Goal: Navigation & Orientation: Find specific page/section

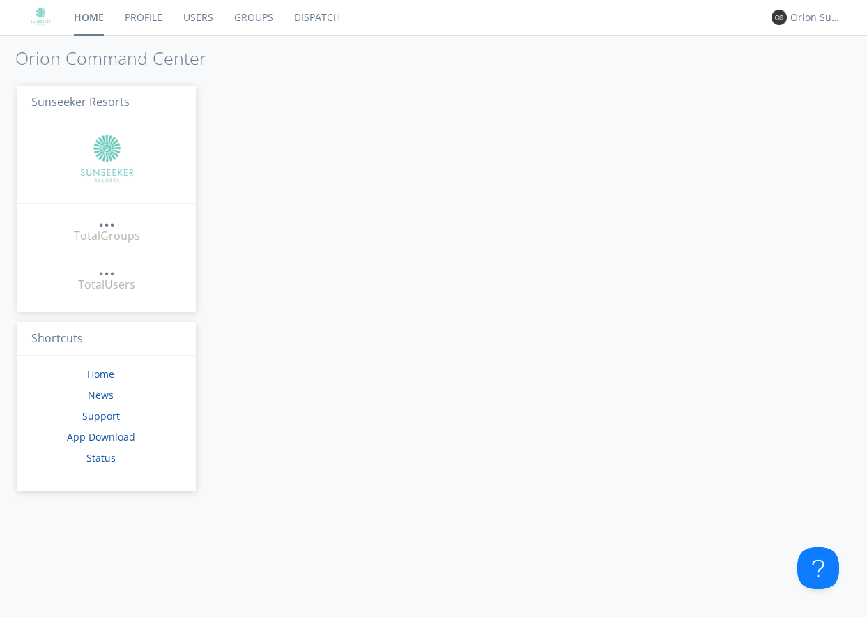
click at [194, 18] on link "Users" at bounding box center [198, 17] width 51 height 35
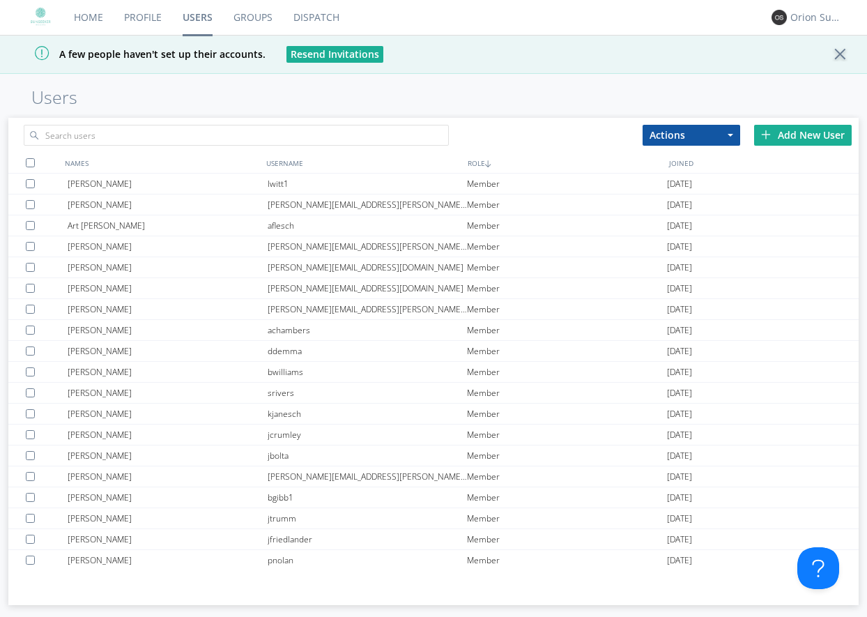
click at [301, 17] on link "Dispatch" at bounding box center [316, 17] width 67 height 35
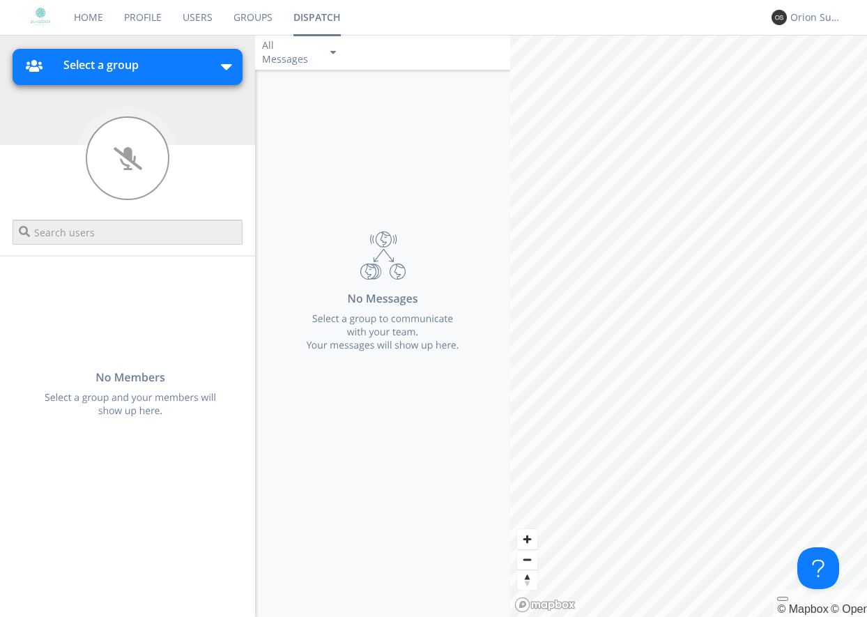
click at [192, 79] on button "Select a group" at bounding box center [127, 67] width 229 height 36
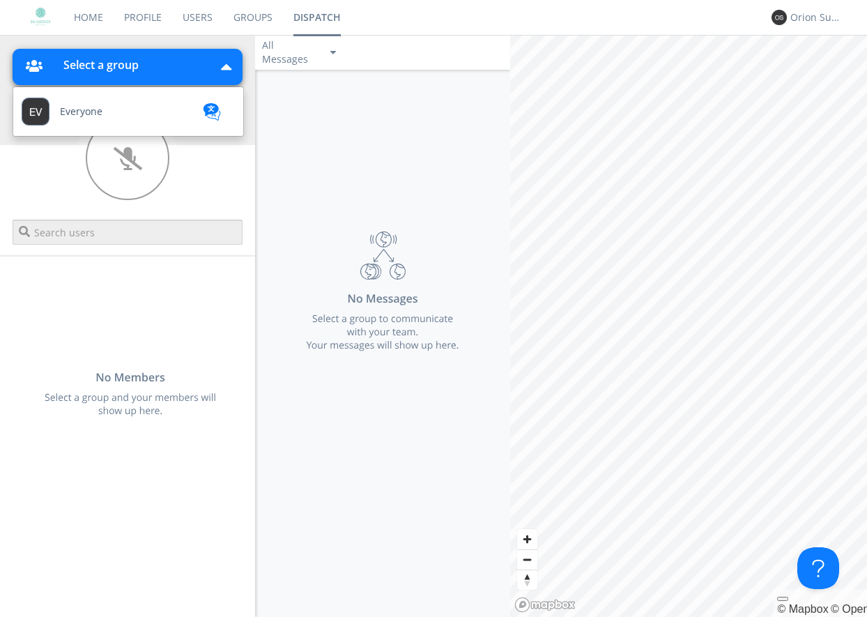
click at [204, 67] on button "Select a group" at bounding box center [127, 67] width 229 height 36
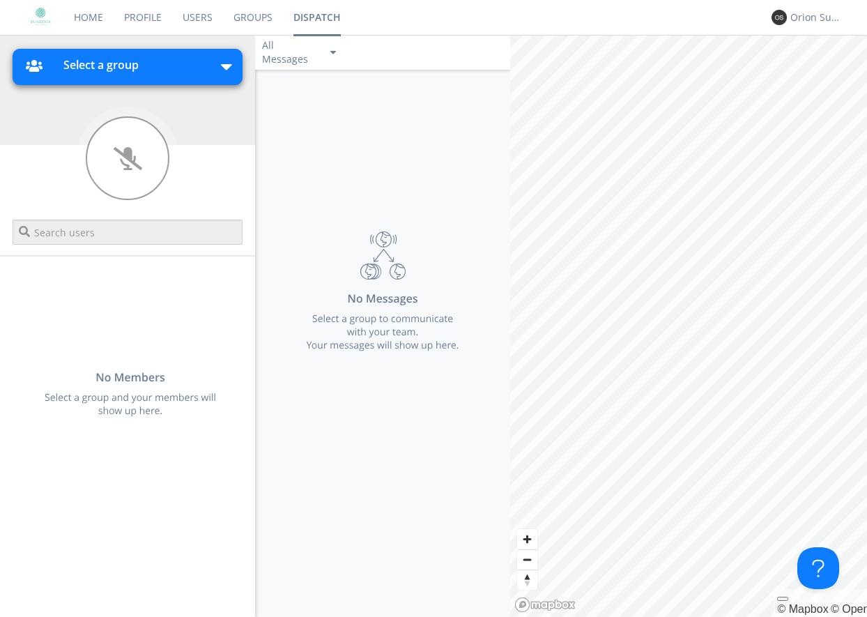
click at [238, 26] on link "Groups" at bounding box center [253, 17] width 60 height 35
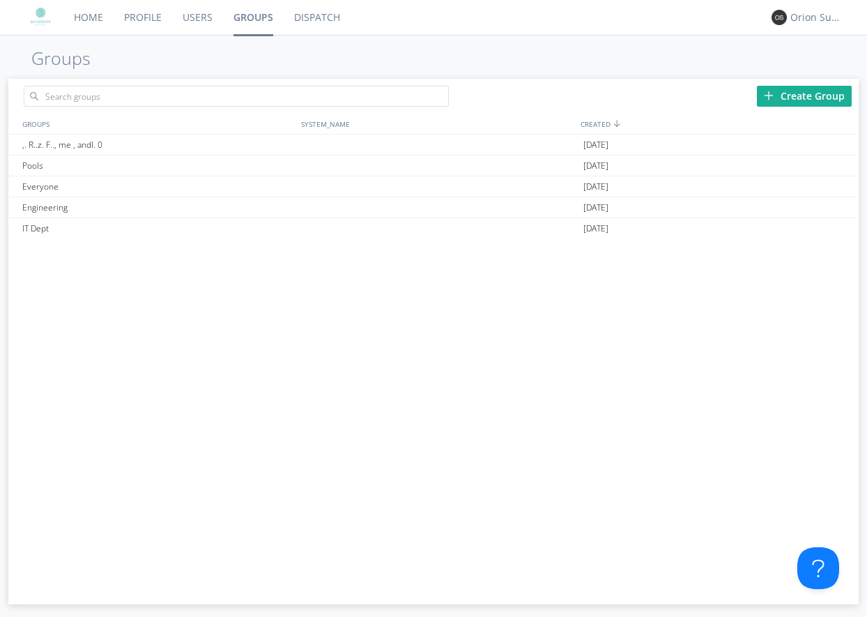
click at [204, 15] on link "Users" at bounding box center [197, 17] width 51 height 35
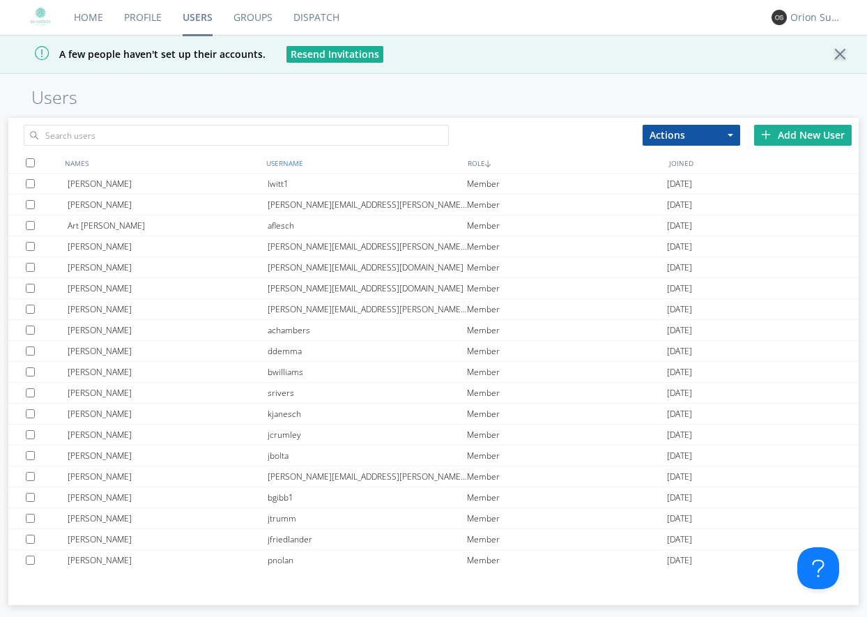
click at [290, 161] on div "USERNAME" at bounding box center [364, 163] width 202 height 20
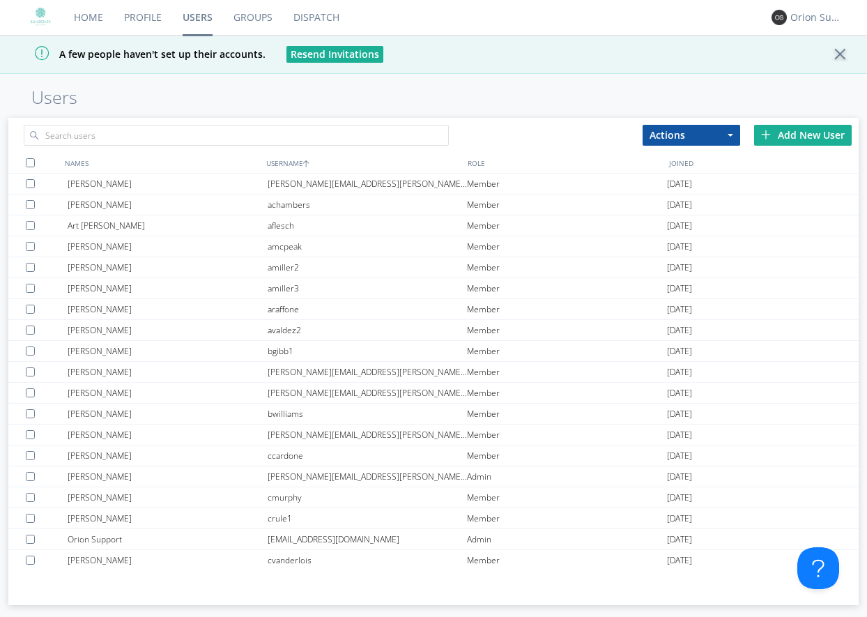
click at [249, 8] on link "Groups" at bounding box center [253, 17] width 60 height 35
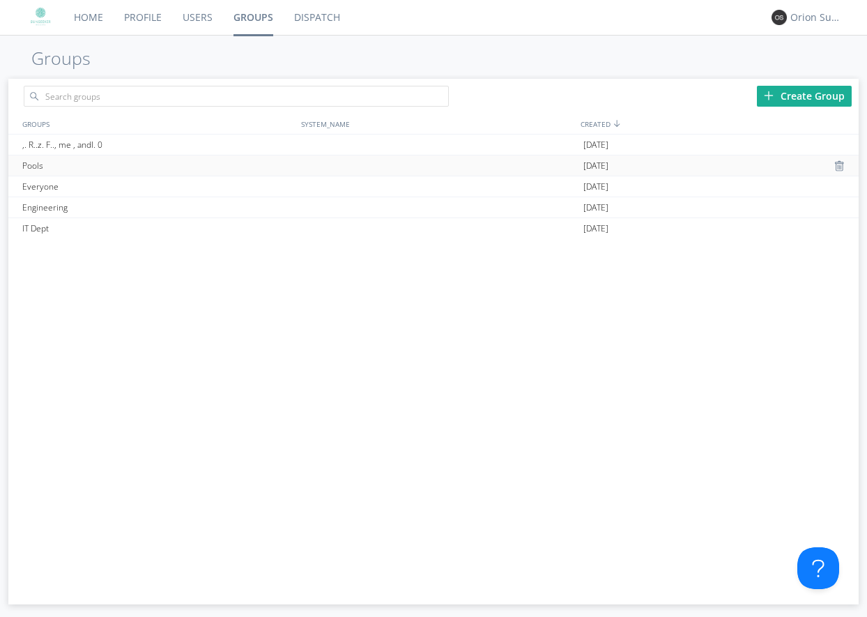
click at [182, 167] on div "Pools" at bounding box center [158, 165] width 278 height 20
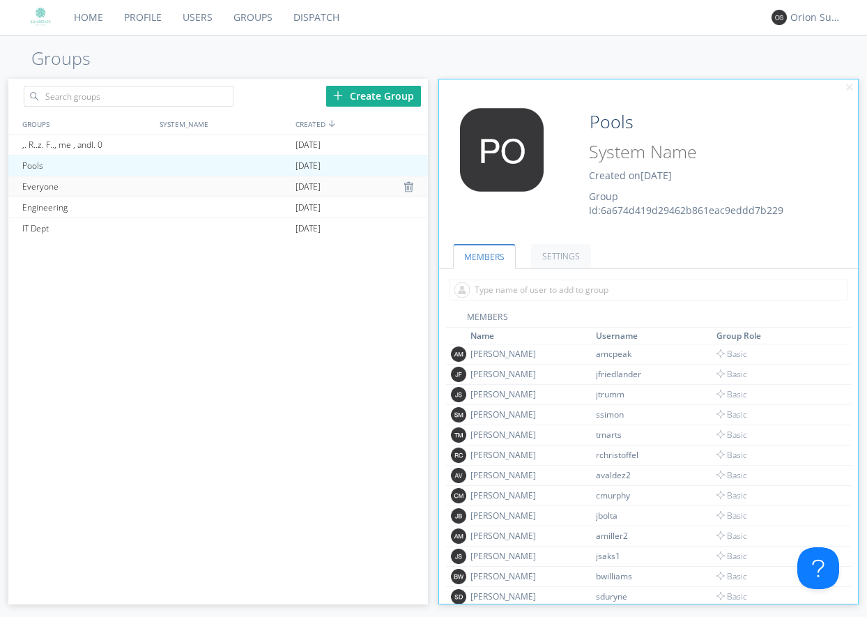
click at [128, 195] on div "Everyone" at bounding box center [86, 186] width 135 height 20
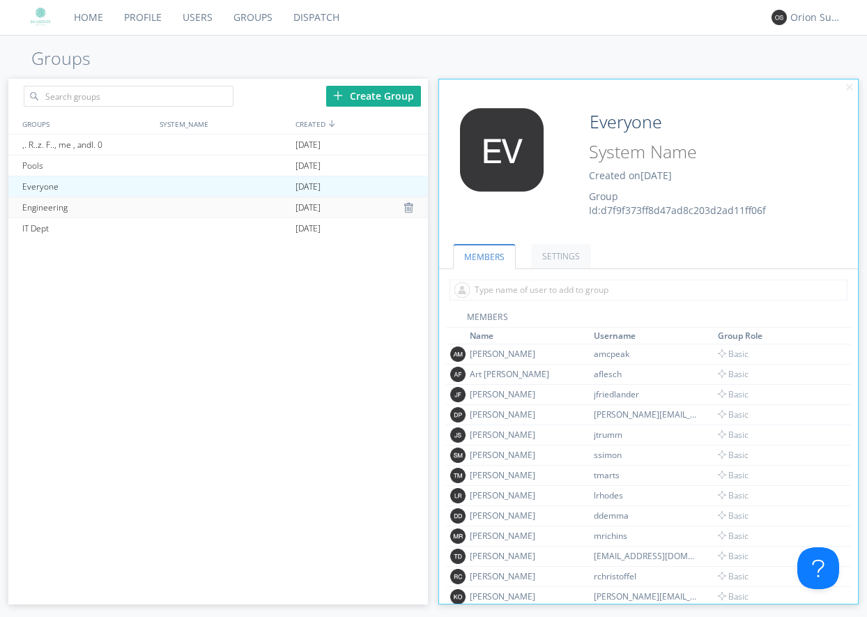
click at [114, 215] on div "Engineering" at bounding box center [86, 207] width 135 height 20
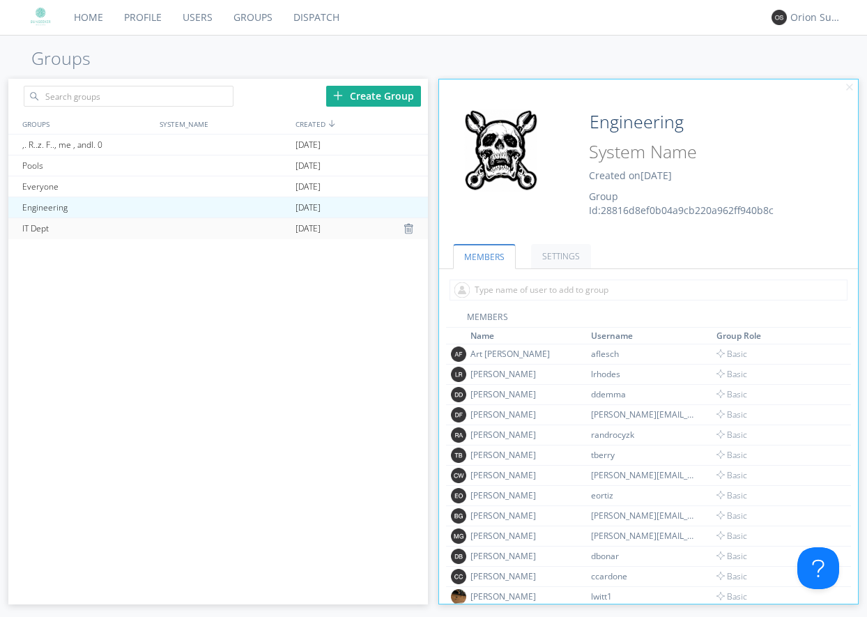
click at [114, 227] on div "IT Dept" at bounding box center [86, 228] width 135 height 21
type input "IT Dept"
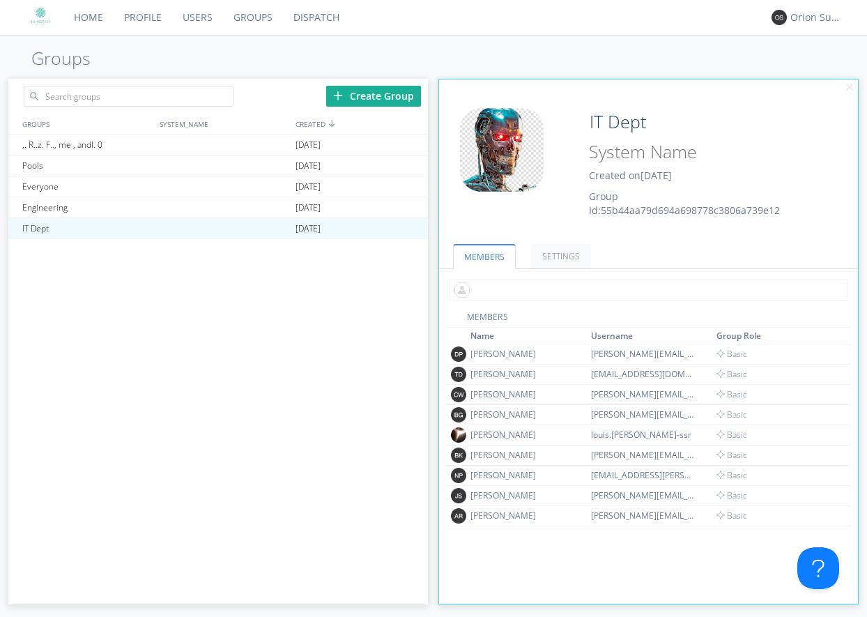
click at [511, 287] on input "text" at bounding box center [649, 290] width 398 height 21
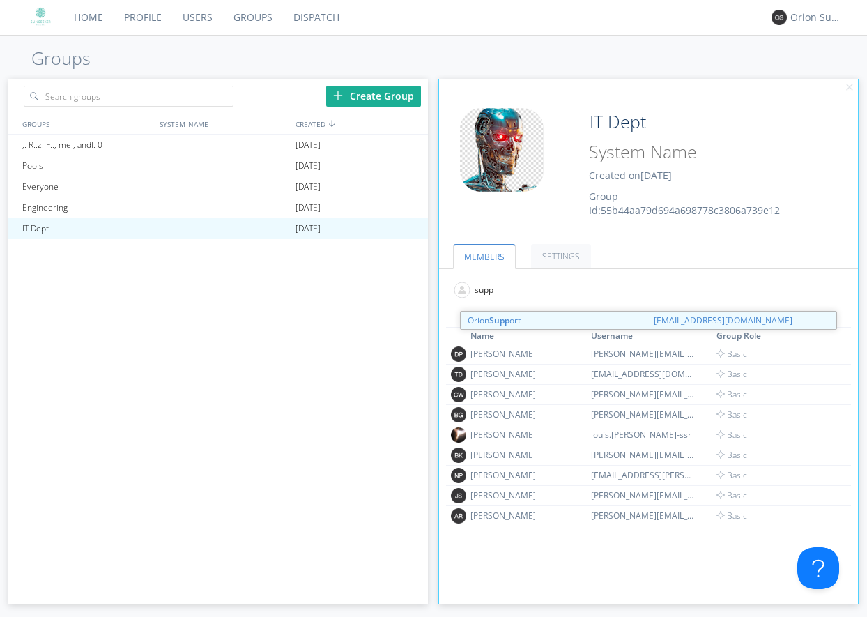
type input "suppo"
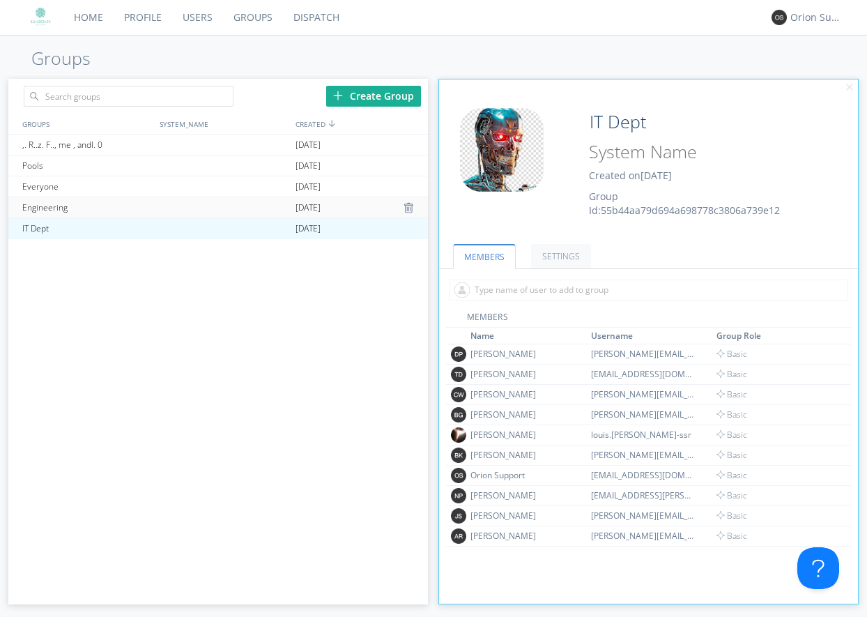
click at [121, 206] on div "Engineering" at bounding box center [86, 207] width 135 height 20
type input "Engineering"
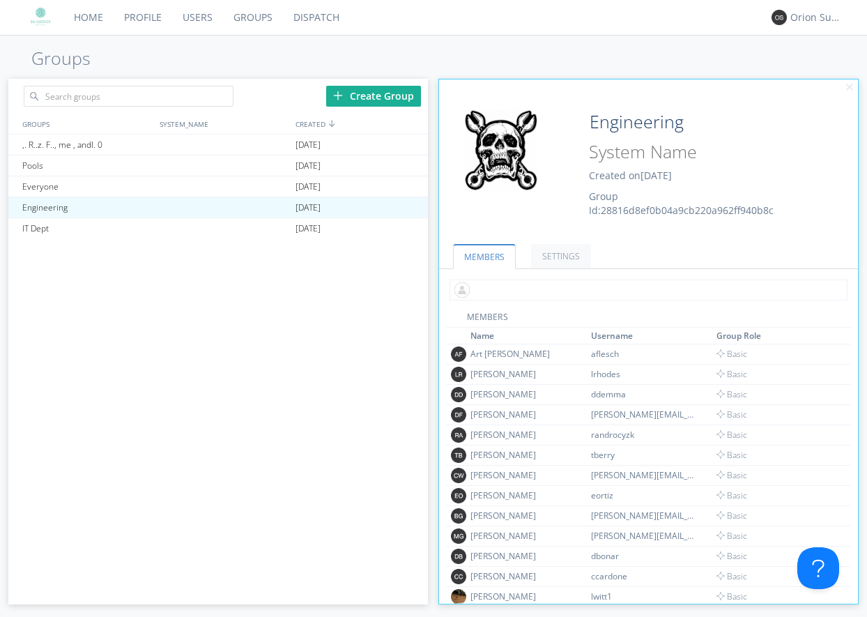
click at [630, 294] on input "text" at bounding box center [649, 290] width 398 height 21
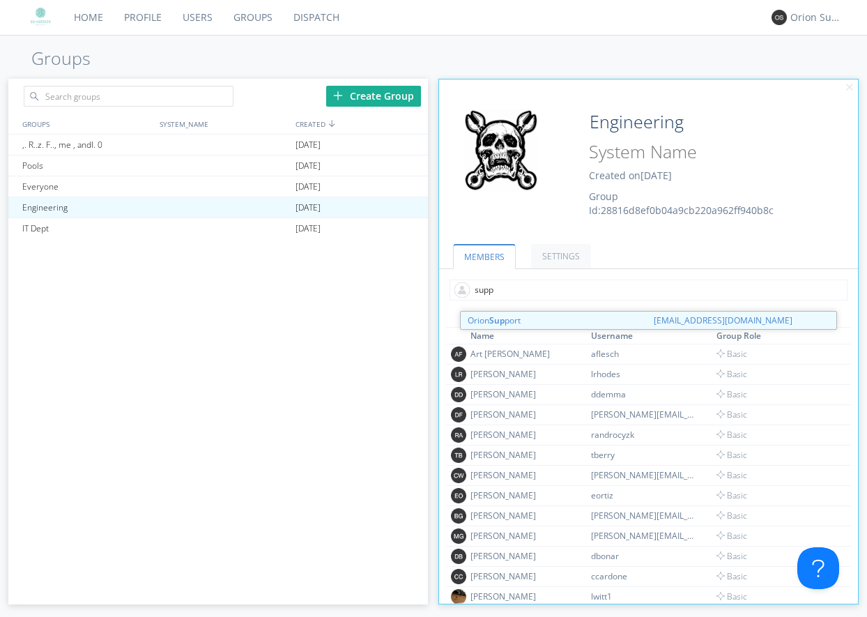
type input "suppo"
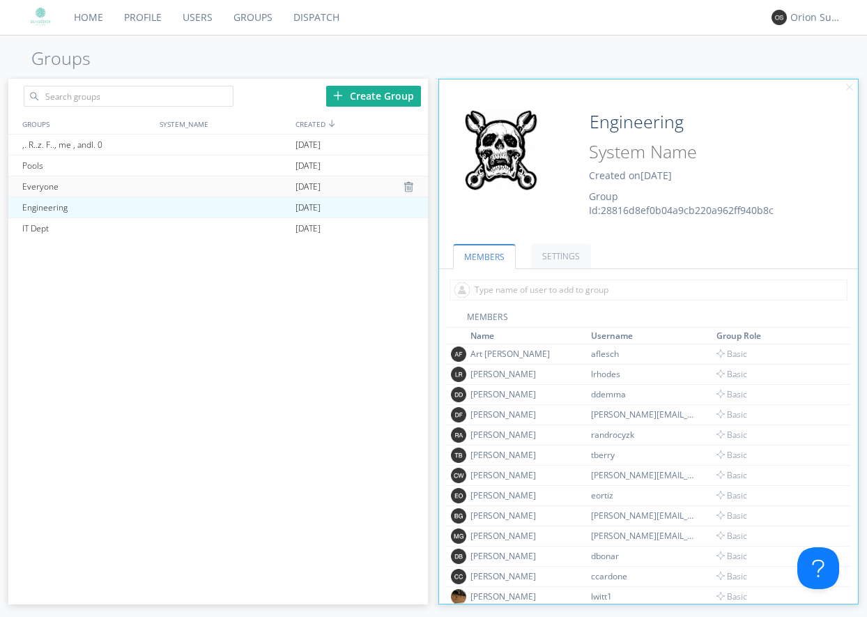
click at [63, 186] on div "Everyone" at bounding box center [86, 186] width 135 height 20
type input "Everyone"
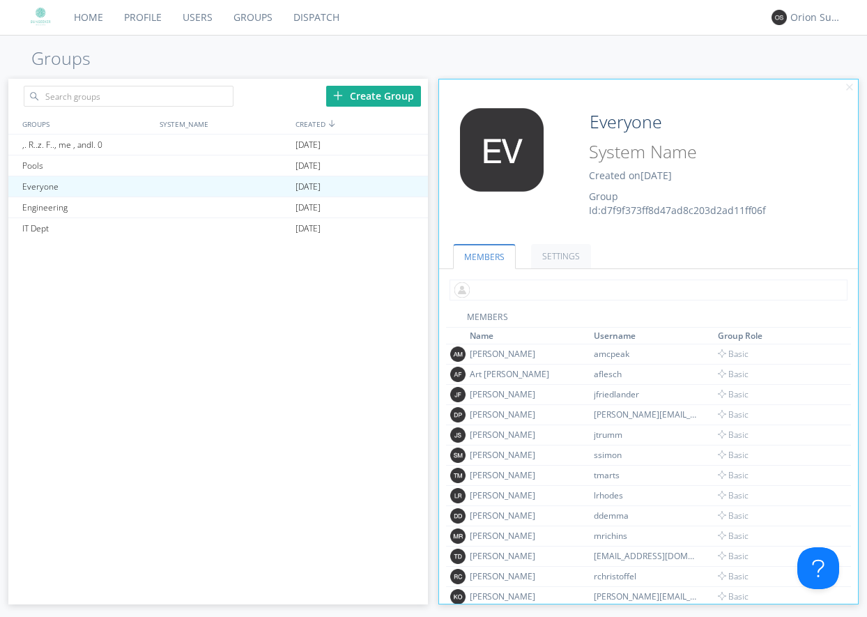
click at [614, 294] on input "text" at bounding box center [649, 290] width 398 height 21
type input "s"
click at [47, 170] on div "Pools" at bounding box center [86, 165] width 135 height 20
type input "Pools"
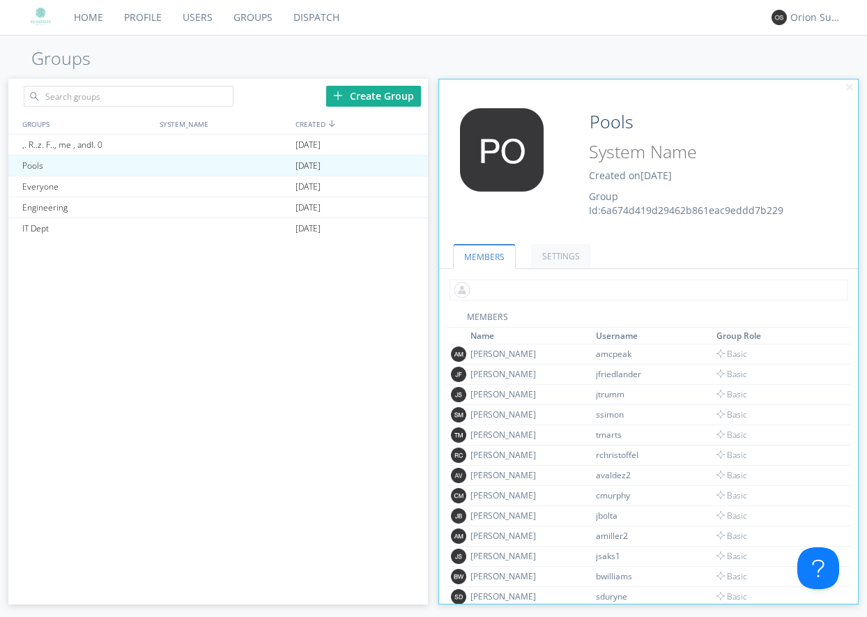
click at [605, 298] on input "text" at bounding box center [649, 290] width 398 height 21
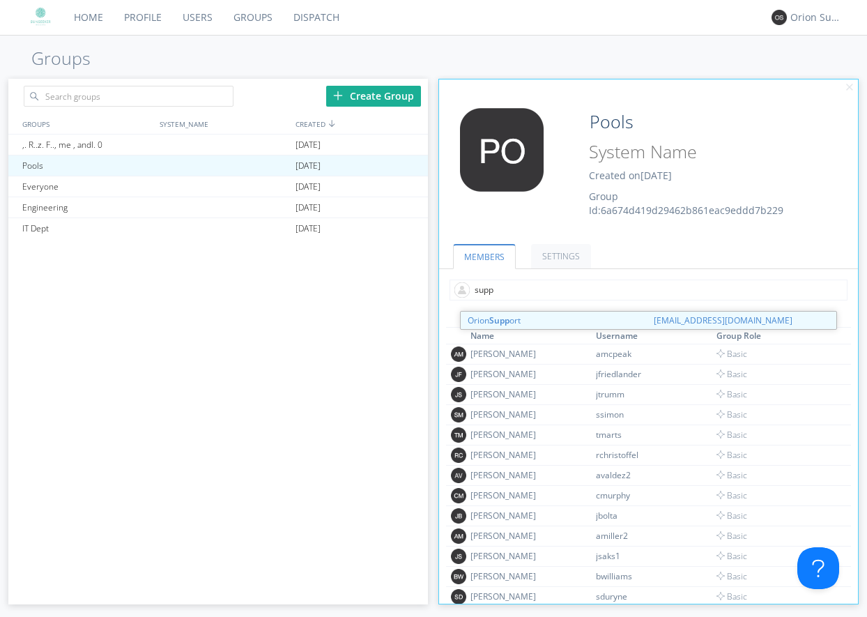
type input "suppo"
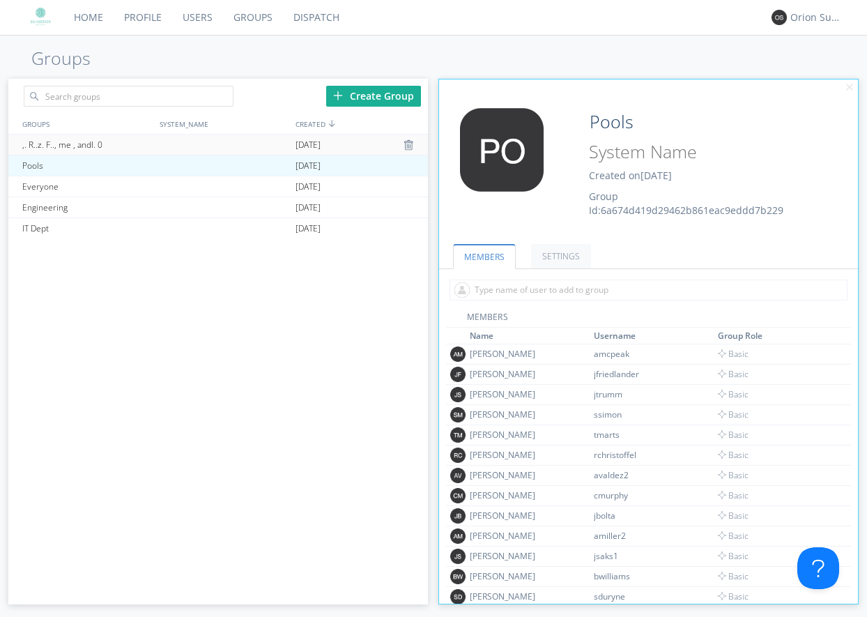
click at [68, 135] on div ",. R..z. F.., me , andI. 0" at bounding box center [86, 145] width 135 height 20
type input ",. R..z. F.., me , andI. 0"
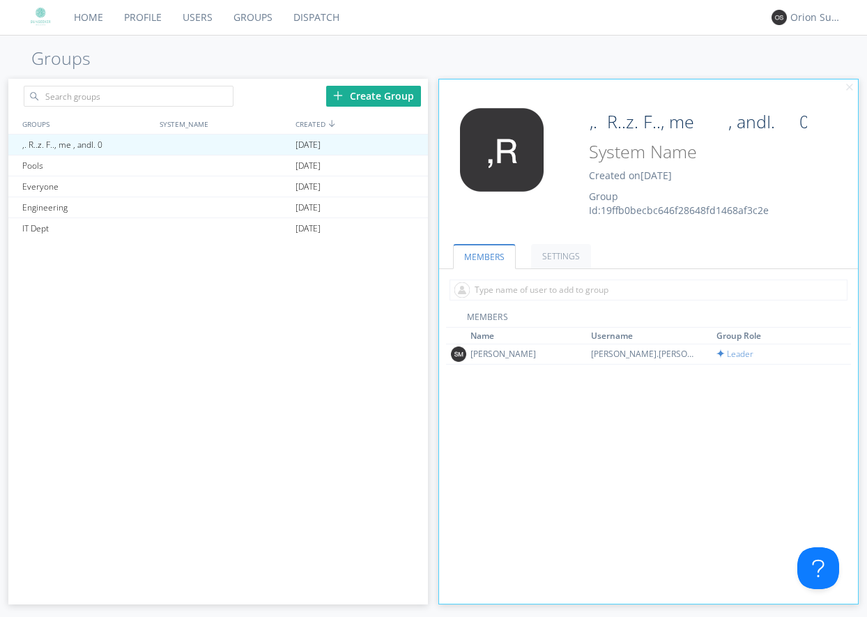
click at [316, 17] on link "Dispatch" at bounding box center [316, 17] width 67 height 35
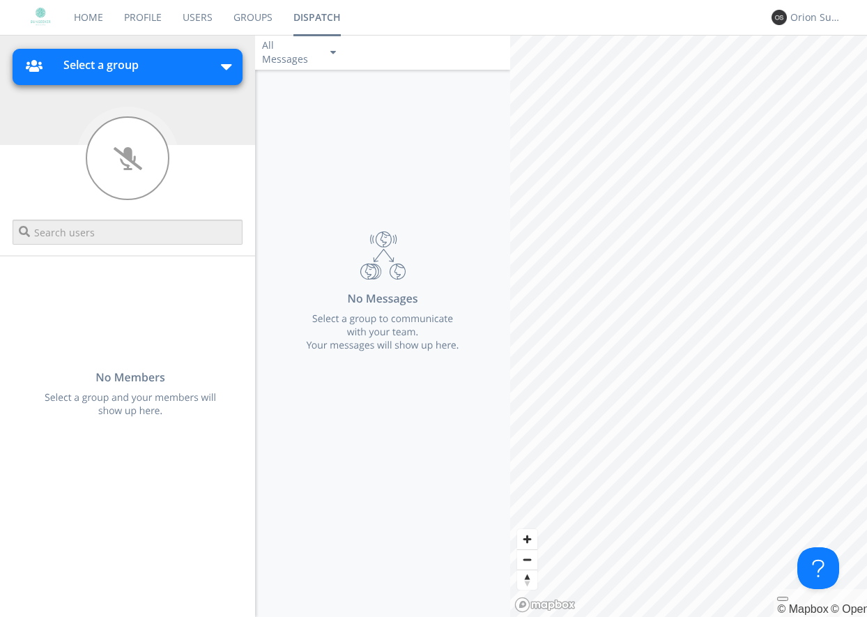
click at [135, 52] on span "Select a group" at bounding box center [78, 72] width 122 height 40
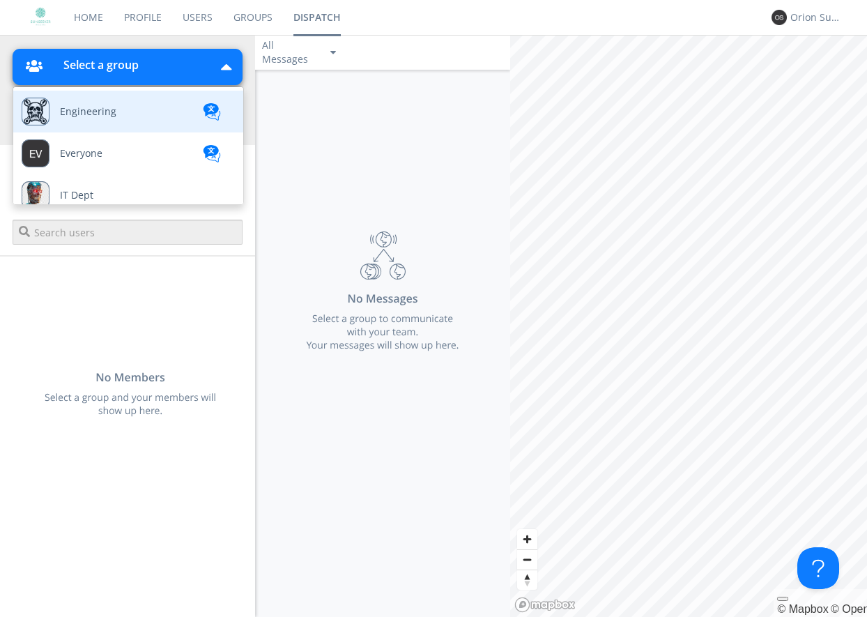
click at [131, 123] on link "Engineering" at bounding box center [117, 112] width 209 height 42
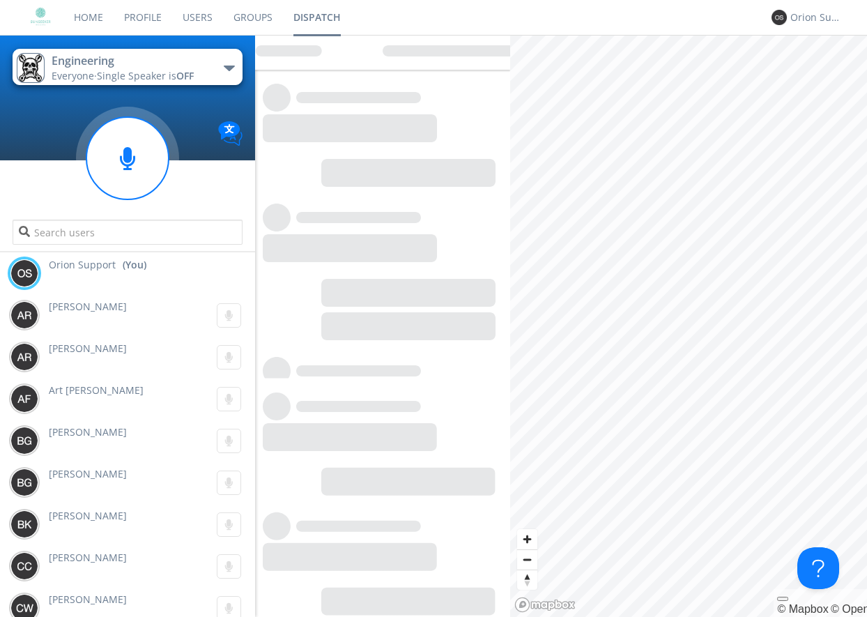
click at [201, 69] on div "Everyone · Single Speaker is OFF" at bounding box center [130, 76] width 157 height 14
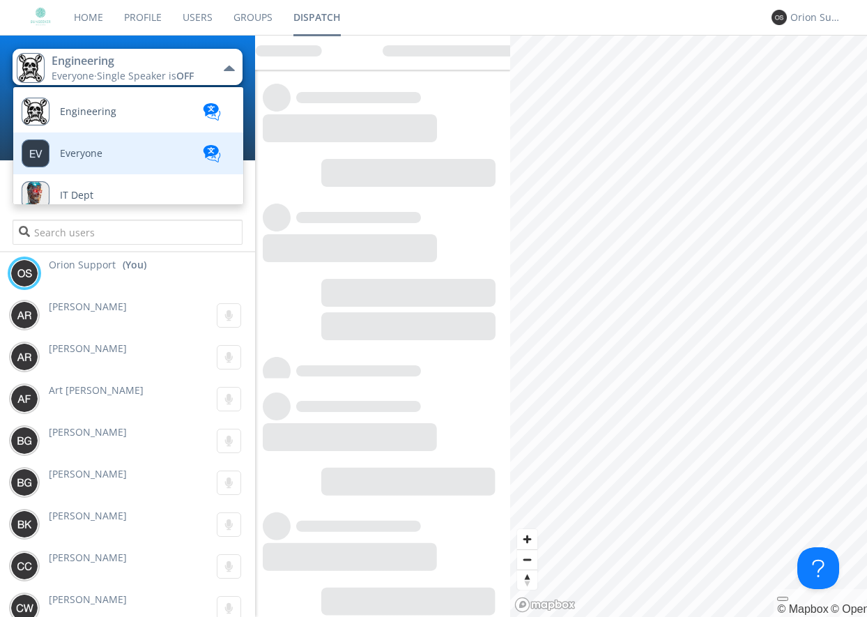
click at [135, 158] on link "Everyone" at bounding box center [117, 153] width 209 height 42
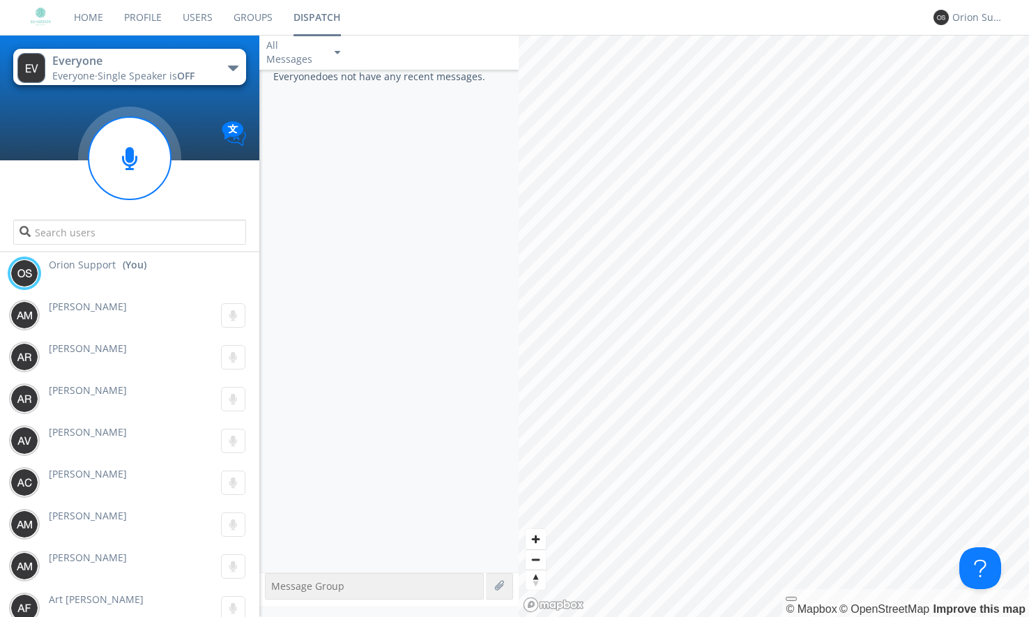
click at [178, 70] on span "Single Speaker is OFF" at bounding box center [146, 75] width 97 height 13
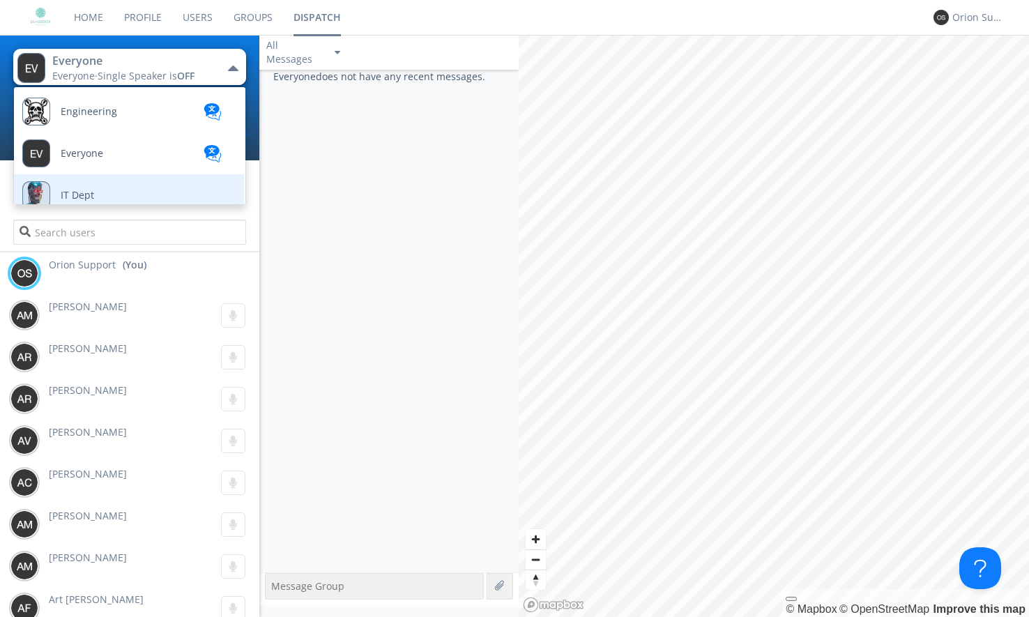
click at [135, 189] on link "IT Dept" at bounding box center [118, 195] width 209 height 42
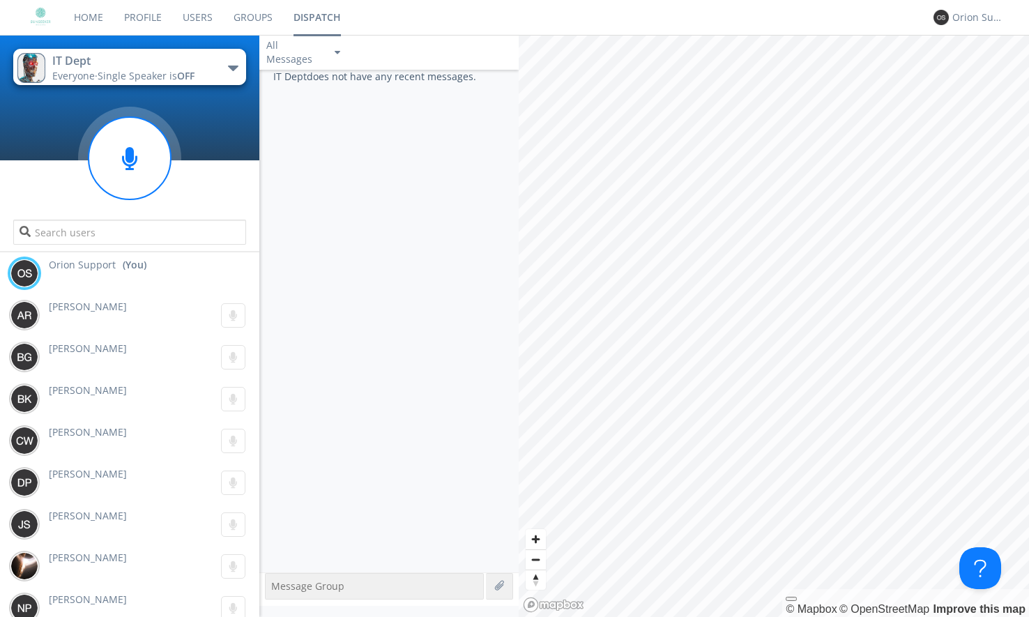
click at [164, 78] on span "Single Speaker is OFF" at bounding box center [146, 75] width 97 height 13
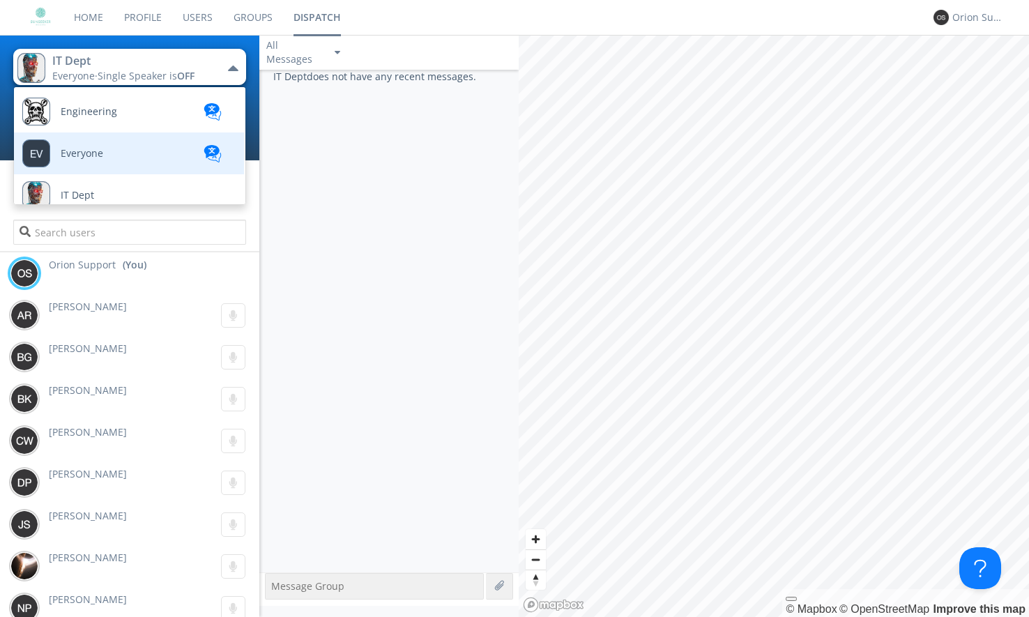
click at [172, 144] on link "Everyone" at bounding box center [118, 153] width 209 height 42
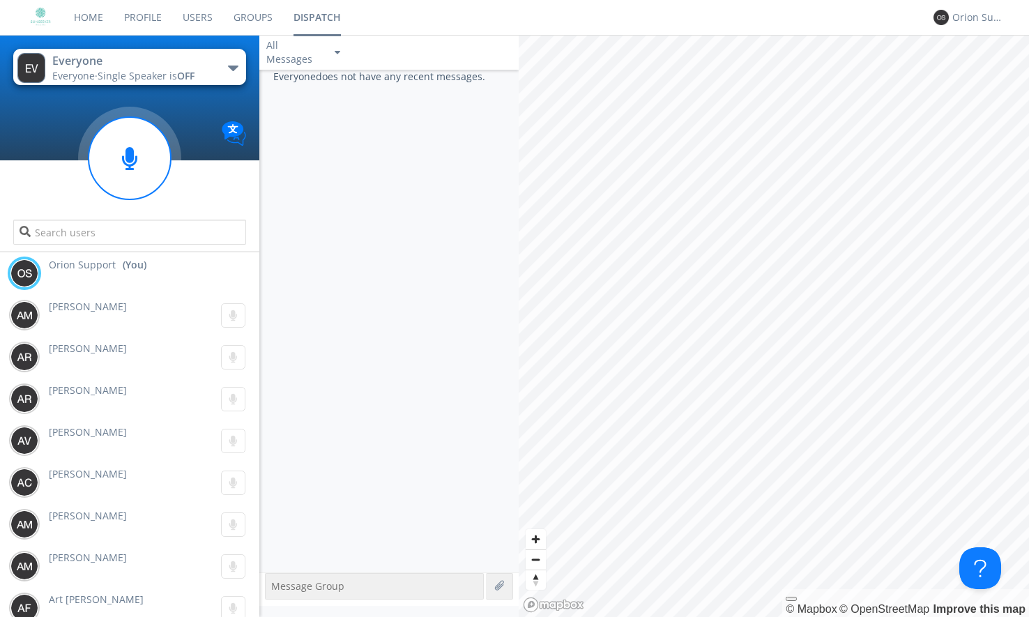
click at [94, 17] on link "Home" at bounding box center [88, 17] width 50 height 35
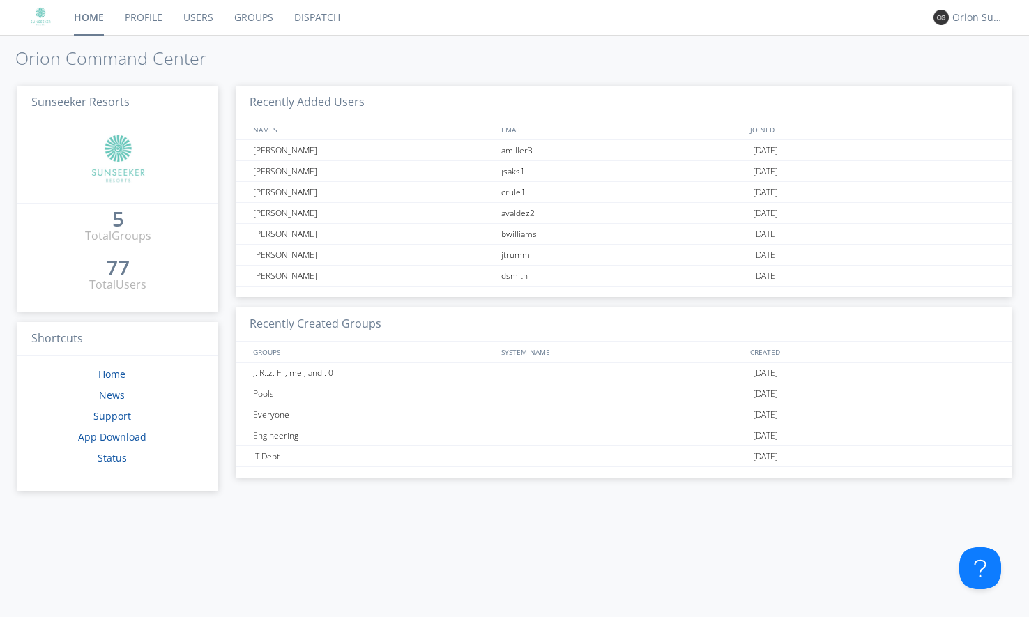
click at [306, 6] on link "Dispatch" at bounding box center [317, 17] width 67 height 35
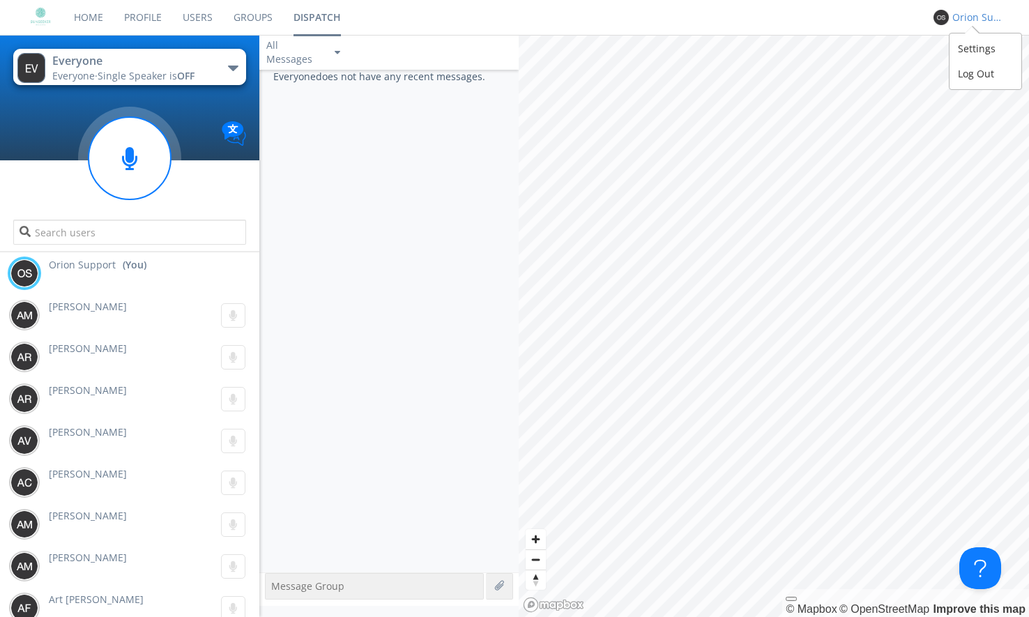
click at [867, 21] on div "Orion Support" at bounding box center [978, 17] width 52 height 14
click at [867, 35] on div "Settings Log Out" at bounding box center [986, 61] width 72 height 56
click at [867, 44] on div "Settings" at bounding box center [986, 48] width 72 height 25
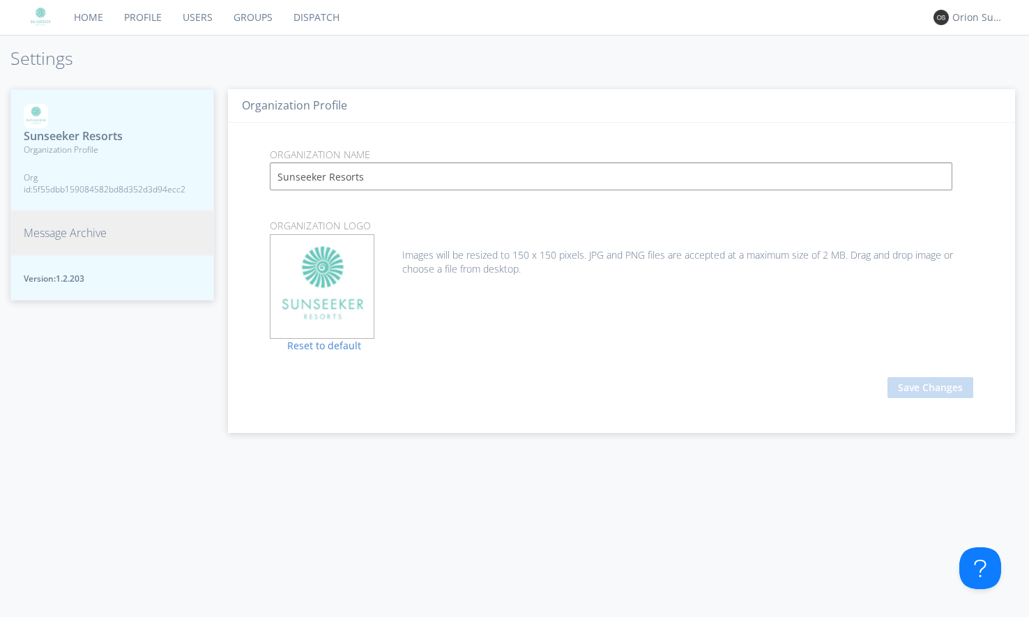
click at [79, 30] on link "Home" at bounding box center [88, 17] width 50 height 35
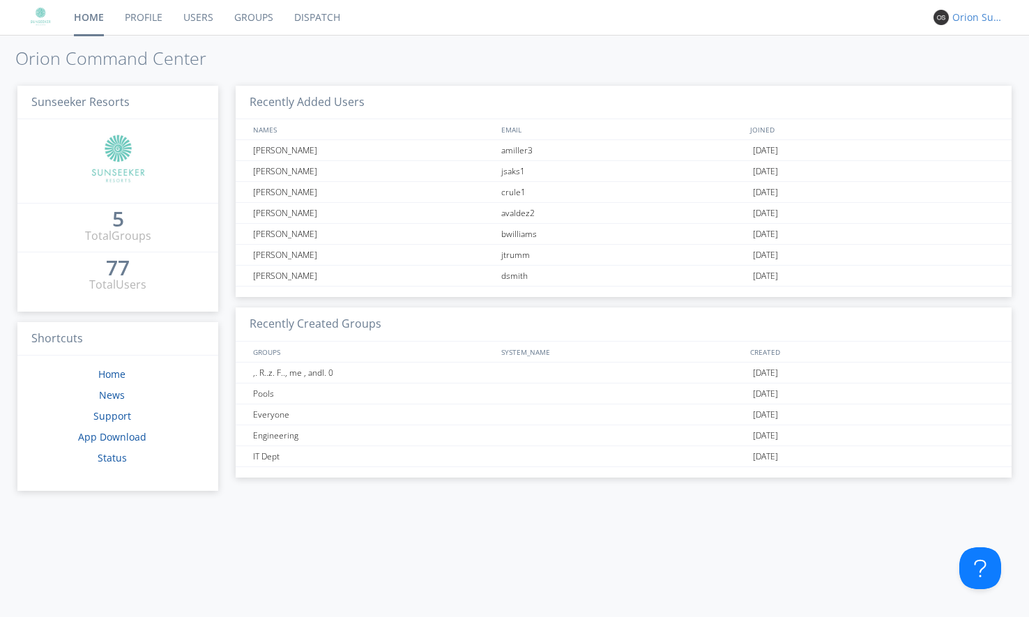
click at [867, 10] on div "Orion Support" at bounding box center [975, 17] width 52 height 19
click at [867, 44] on div "Settings" at bounding box center [986, 48] width 72 height 25
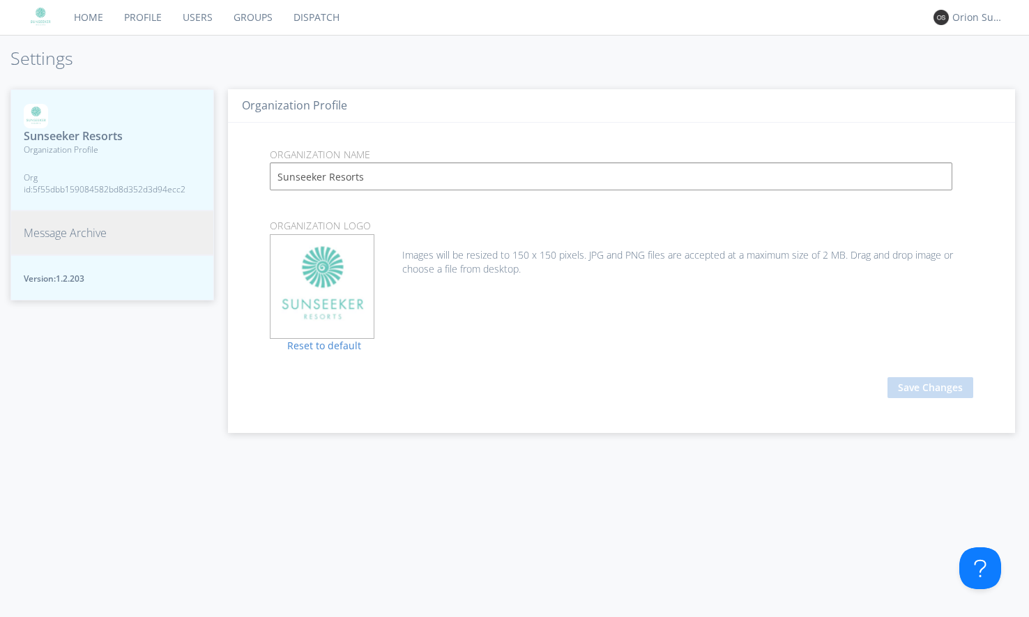
click at [101, 185] on span "Org id: 5f55dbb159084582bd8d352d3d94ecc2" at bounding box center [112, 184] width 177 height 24
drag, startPoint x: 171, startPoint y: 189, endPoint x: 57, endPoint y: 189, distance: 113.7
click at [57, 189] on span "Org id: 5f55dbb159084582bd8d352d3d94ecc2" at bounding box center [112, 184] width 177 height 24
drag, startPoint x: 57, startPoint y: 189, endPoint x: 30, endPoint y: 184, distance: 27.6
click at [54, 189] on span "Org id: 5f55dbb159084582bd8d352d3d94ecc2" at bounding box center [112, 184] width 177 height 24
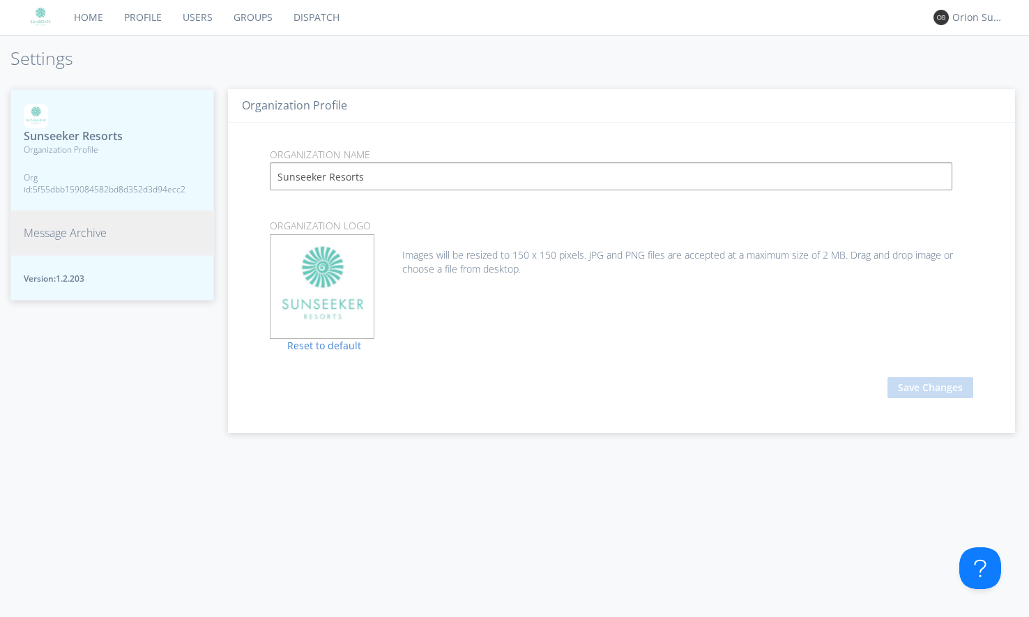
drag, startPoint x: 24, startPoint y: 183, endPoint x: 184, endPoint y: 195, distance: 160.1
click at [184, 195] on span "Org id: 5f55dbb159084582bd8d352d3d94ecc2" at bounding box center [112, 184] width 177 height 24
click at [190, 31] on link "Users" at bounding box center [197, 17] width 51 height 35
